Goal: Task Accomplishment & Management: Manage account settings

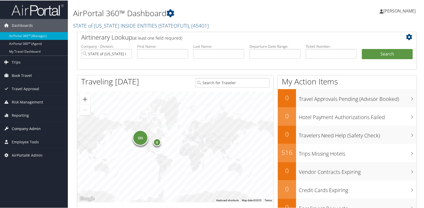
click at [31, 128] on span "Company Admin" at bounding box center [26, 128] width 29 height 13
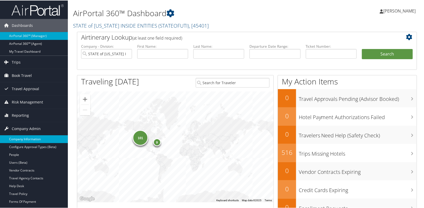
click at [27, 137] on link "Company Information" at bounding box center [34, 139] width 68 height 8
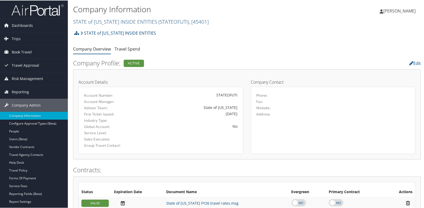
click at [158, 23] on span "( STATEOFUTI )" at bounding box center [173, 21] width 31 height 7
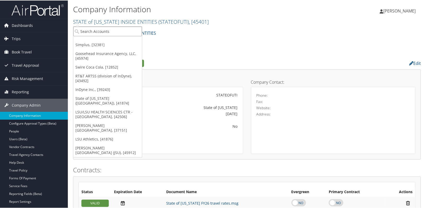
click at [133, 34] on input "search" at bounding box center [107, 31] width 69 height 10
type input "ihc100"
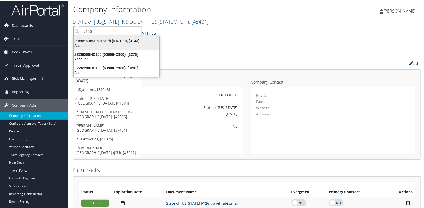
click at [112, 44] on div "Account" at bounding box center [116, 45] width 92 height 5
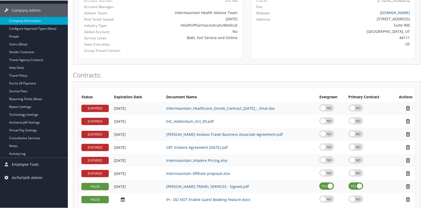
scroll to position [95, 0]
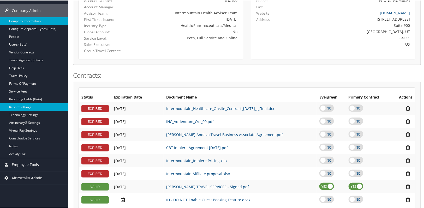
click at [30, 105] on link "Report Settings" at bounding box center [34, 107] width 68 height 8
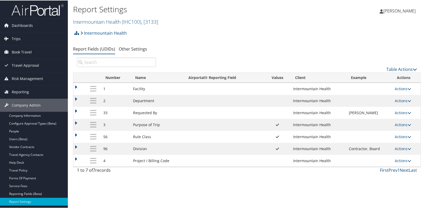
drag, startPoint x: 399, startPoint y: 122, endPoint x: 393, endPoint y: 128, distance: 8.5
click at [400, 122] on link "Actions" at bounding box center [403, 124] width 16 height 5
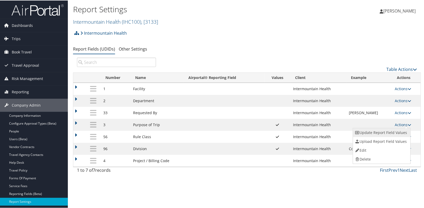
click at [392, 131] on link "Update Report Field Values" at bounding box center [381, 132] width 56 height 9
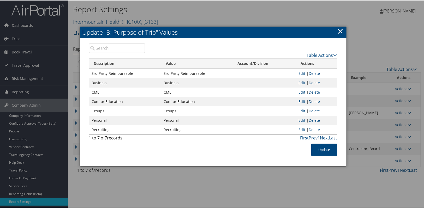
click at [169, 82] on td "Business" at bounding box center [197, 82] width 72 height 9
drag, startPoint x: 163, startPoint y: 82, endPoint x: 189, endPoint y: 82, distance: 25.8
click at [189, 82] on td "Business" at bounding box center [197, 82] width 72 height 9
copy td "Business"
click at [342, 33] on h2 "Update "3: Purpose of Trip" Values" at bounding box center [213, 31] width 266 height 11
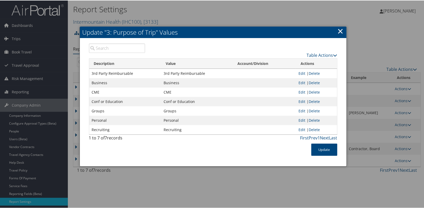
click at [339, 31] on link "×" at bounding box center [340, 30] width 6 height 10
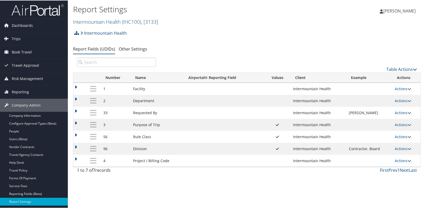
click at [110, 23] on link "Intermountain Health ( IHC100 ) , [ 3133 ]" at bounding box center [115, 21] width 85 height 7
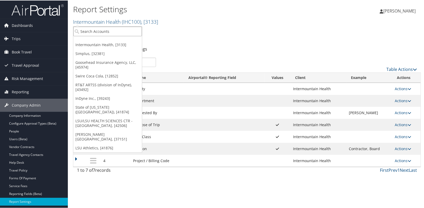
click at [101, 27] on input "search" at bounding box center [107, 31] width 69 height 10
click at [99, 31] on input "search" at bounding box center [107, 31] width 69 height 10
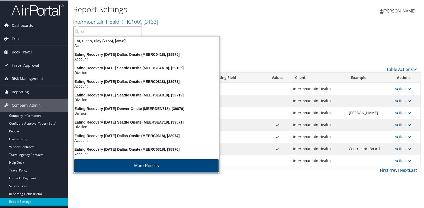
type input "eat"
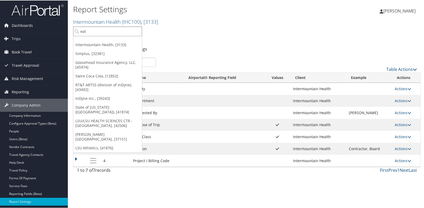
drag, startPoint x: 89, startPoint y: 31, endPoint x: 78, endPoint y: 33, distance: 10.8
click at [78, 33] on input "eat" at bounding box center [107, 31] width 69 height 10
type input "301100"
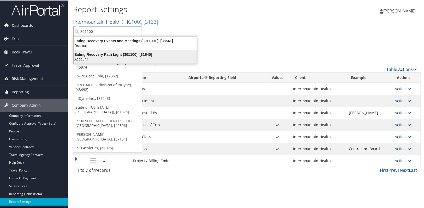
click at [107, 53] on div "Eating Recovery Path Light (301100), [31645]" at bounding box center [134, 54] width 129 height 5
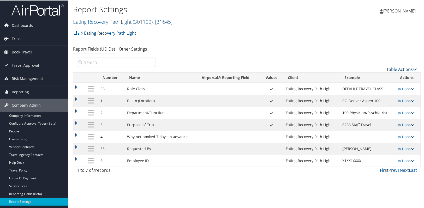
click at [406, 125] on link "Actions" at bounding box center [406, 124] width 16 height 5
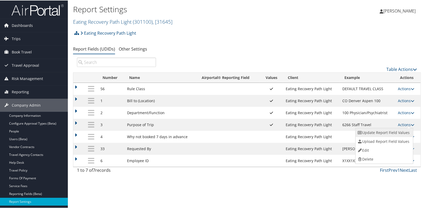
click at [394, 130] on link "Update Report Field Values" at bounding box center [383, 132] width 56 height 9
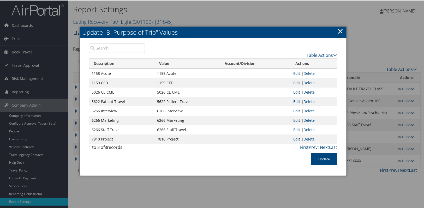
click at [341, 34] on link "×" at bounding box center [340, 30] width 6 height 10
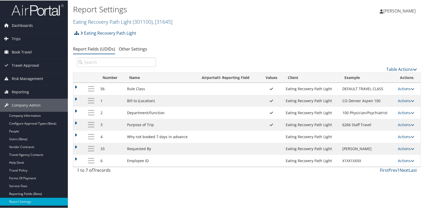
click at [217, 203] on div "Report Settings Eating Recovery Path Light ( 301100 ) , [ 31645 ] Eating Recove…" at bounding box center [247, 104] width 358 height 208
click at [23, 115] on link "Company Information" at bounding box center [34, 115] width 68 height 8
